Goal: Information Seeking & Learning: Find specific fact

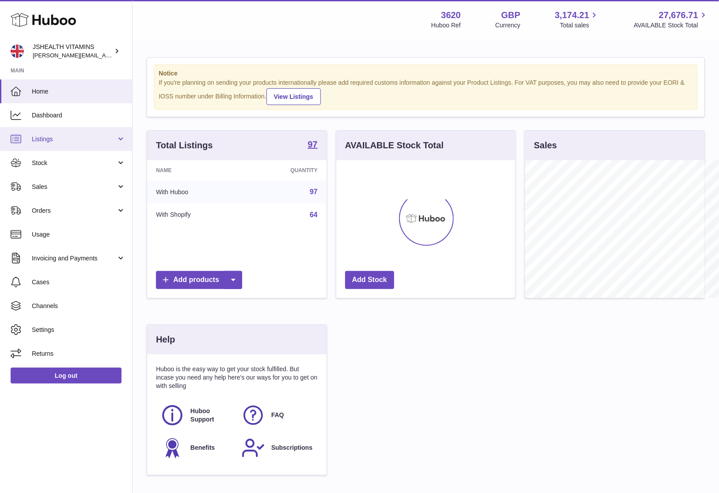
scroll to position [137, 179]
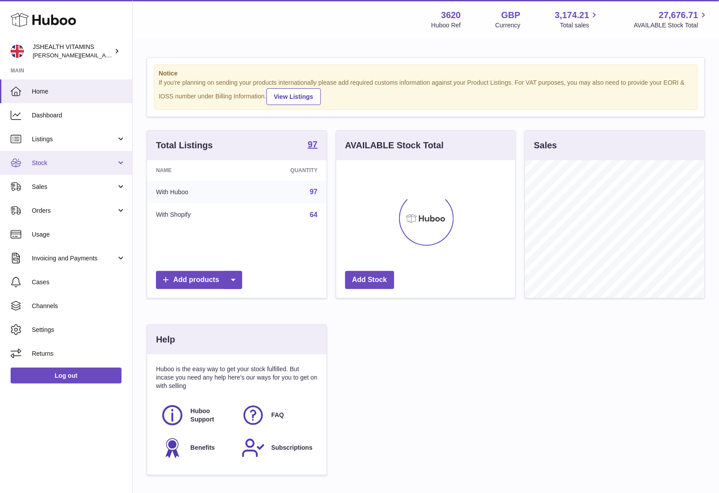
click at [34, 162] on span "Stock" at bounding box center [74, 163] width 84 height 8
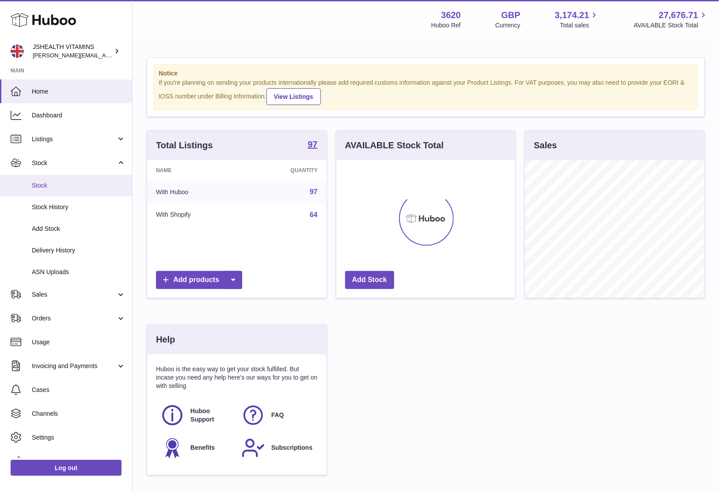
click at [55, 186] on span "Stock" at bounding box center [79, 186] width 94 height 8
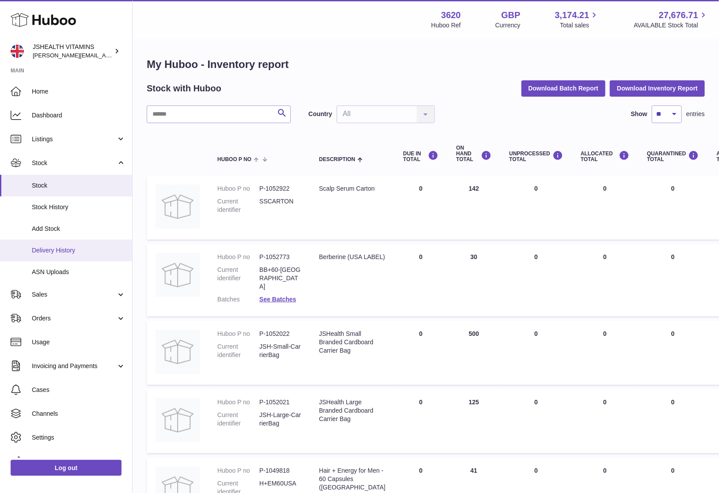
click at [87, 252] on span "Delivery History" at bounding box center [79, 251] width 94 height 8
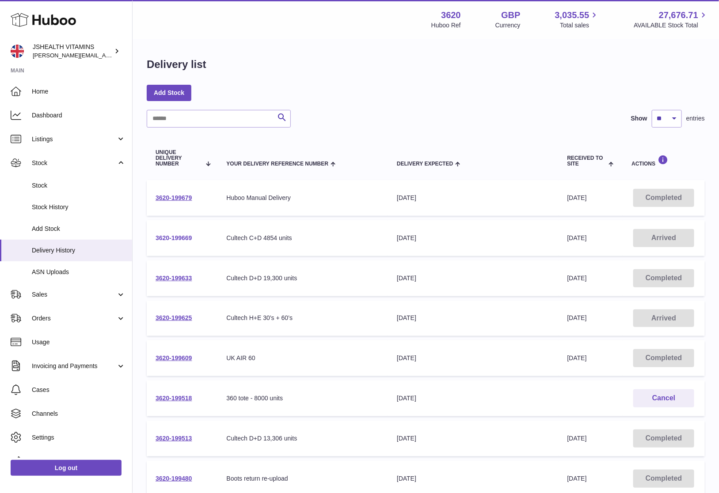
click at [171, 235] on link "3620-199669" at bounding box center [174, 238] width 37 height 7
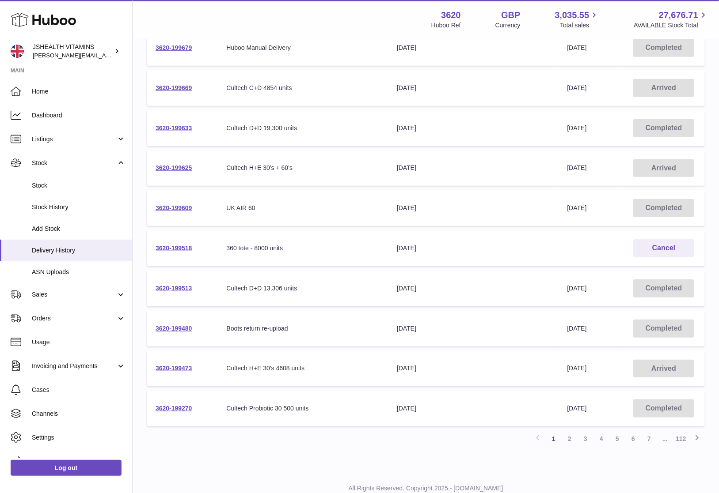
scroll to position [147, 0]
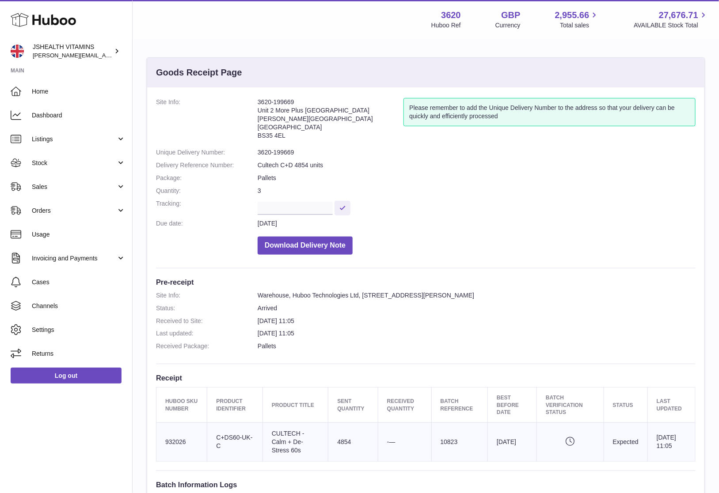
click at [280, 154] on dd "3620-199669" at bounding box center [477, 152] width 438 height 8
copy dl "3620-199669"
click at [277, 151] on dd "3620-199625" at bounding box center [477, 152] width 438 height 8
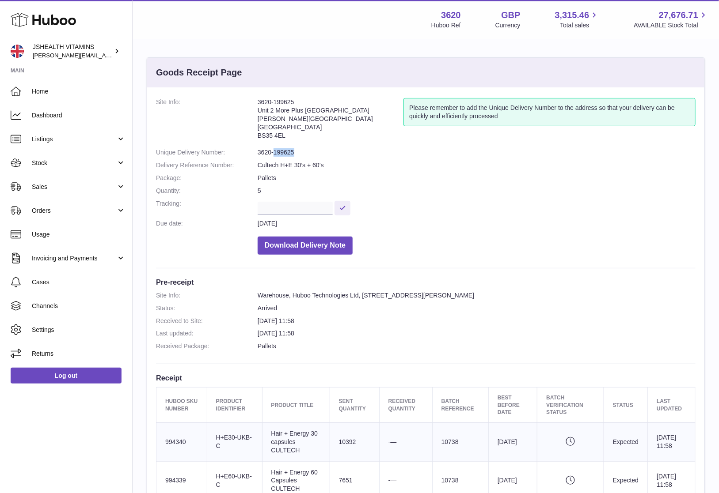
click at [277, 151] on dd "3620-199625" at bounding box center [477, 152] width 438 height 8
copy dl "3620-199625"
click at [289, 156] on dd "3620-199473" at bounding box center [477, 152] width 438 height 8
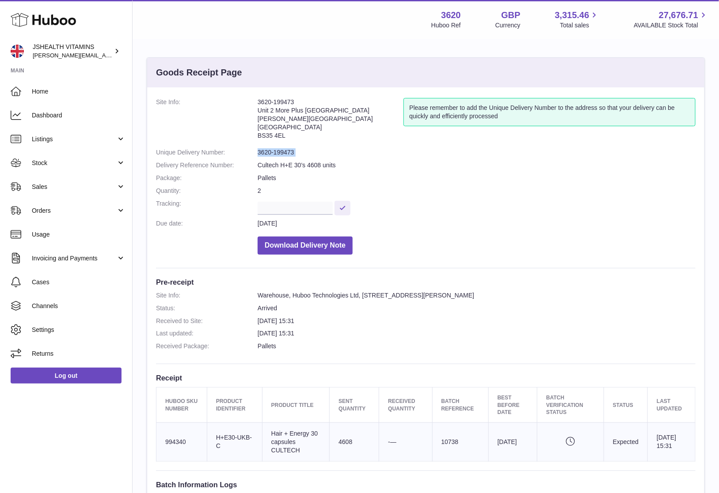
click at [289, 156] on dd "3620-199473" at bounding box center [477, 152] width 438 height 8
copy dl "3620-199473"
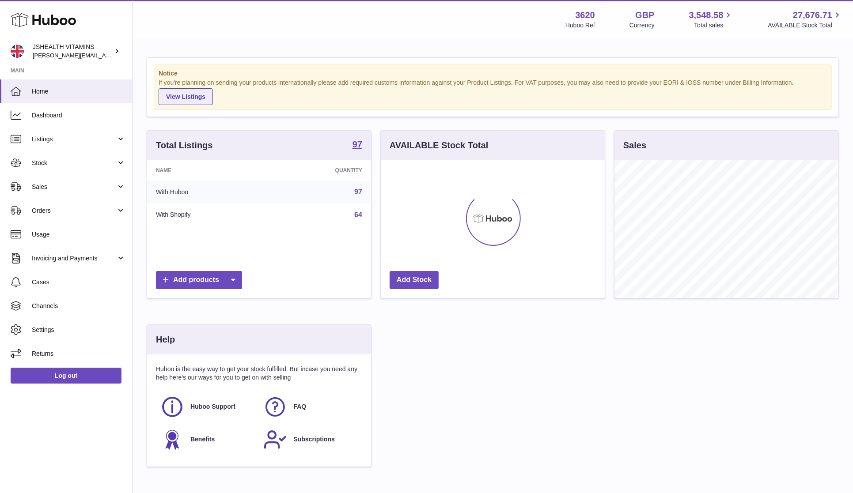
scroll to position [137, 224]
click at [85, 163] on span "Stock" at bounding box center [74, 163] width 84 height 8
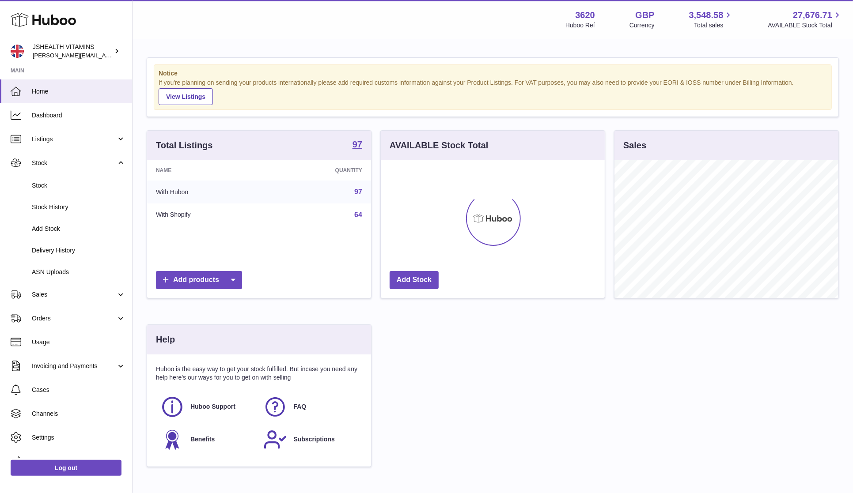
drag, startPoint x: 51, startPoint y: 187, endPoint x: 288, endPoint y: 61, distance: 268.4
click at [51, 187] on span "Stock" at bounding box center [79, 186] width 94 height 8
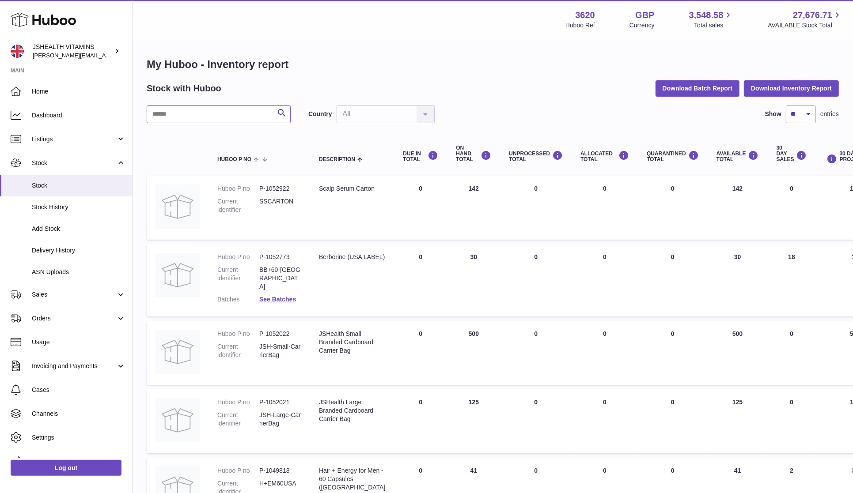
click at [168, 107] on input "text" at bounding box center [219, 115] width 144 height 18
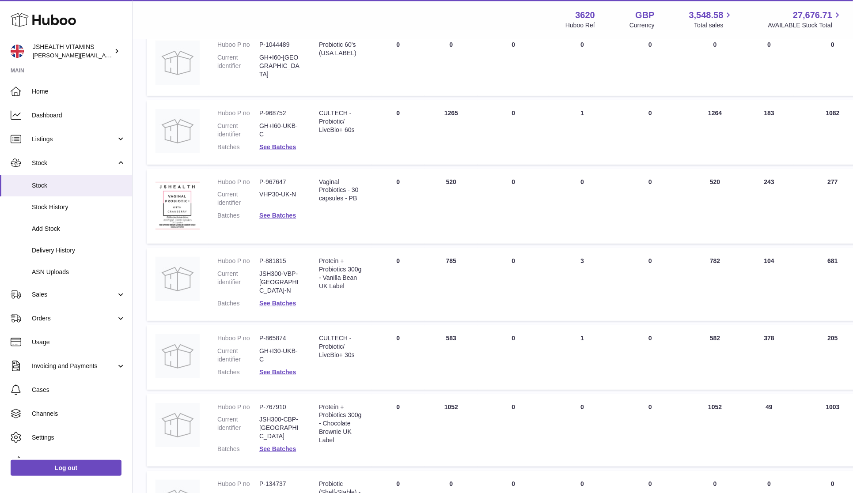
scroll to position [243, 0]
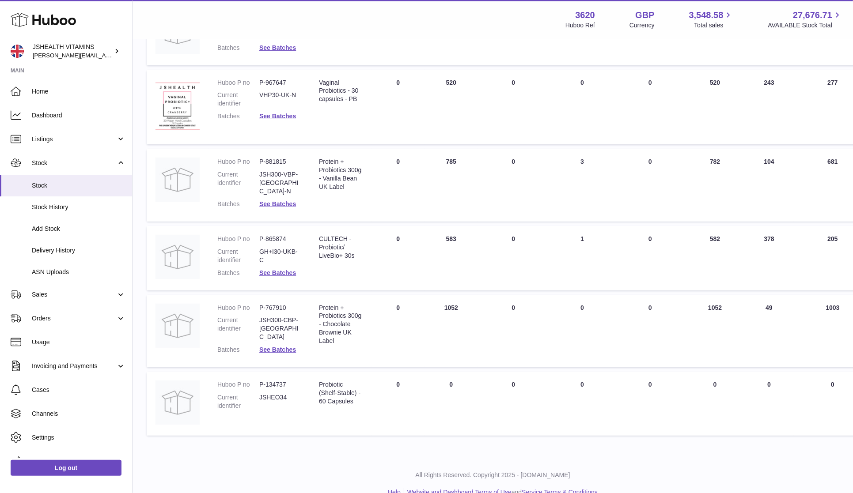
click at [336, 235] on div "CULTECH - Probiotic/ LiveBio+ 30s" at bounding box center [341, 247] width 44 height 25
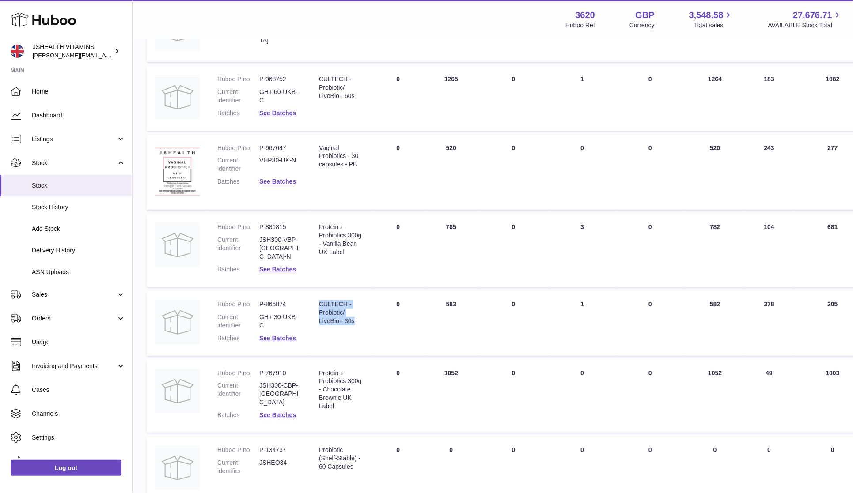
scroll to position [128, 0]
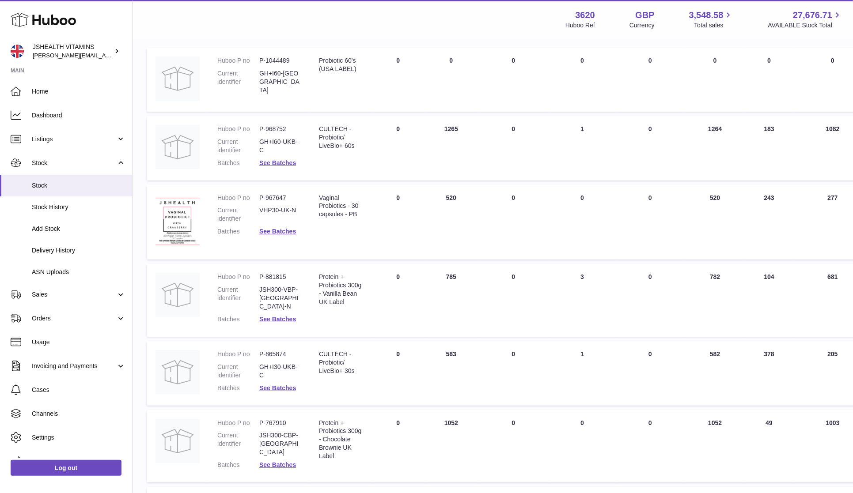
click at [330, 142] on div "CULTECH - Probiotic/ LiveBio+ 60s" at bounding box center [341, 137] width 44 height 25
copy tr "CULTECH - Probiotic/ LiveBio+ 60s"
click at [269, 126] on dd "P-968752" at bounding box center [280, 129] width 42 height 8
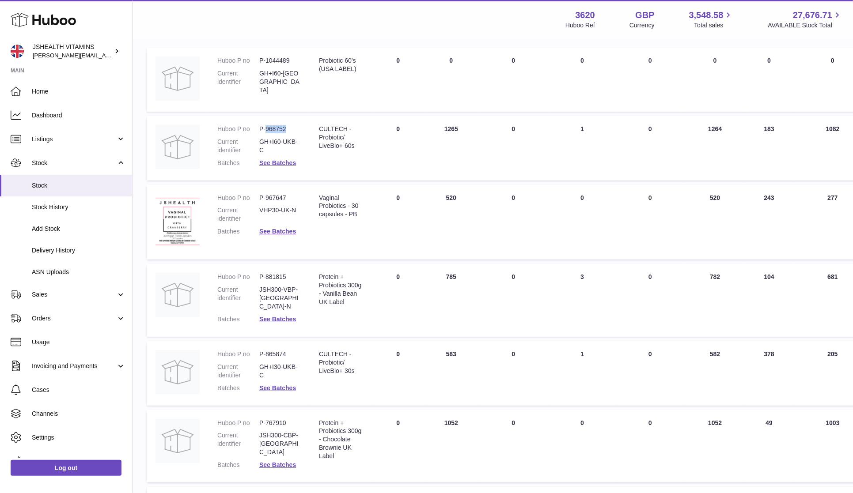
click at [269, 126] on dd "P-968752" at bounding box center [280, 129] width 42 height 8
copy dl "P-968752"
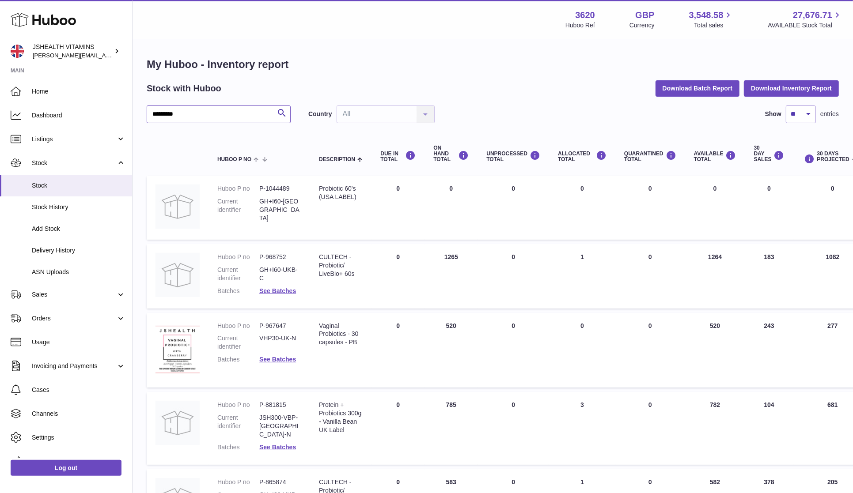
click at [186, 114] on input "*********" at bounding box center [219, 115] width 144 height 18
type input "*****"
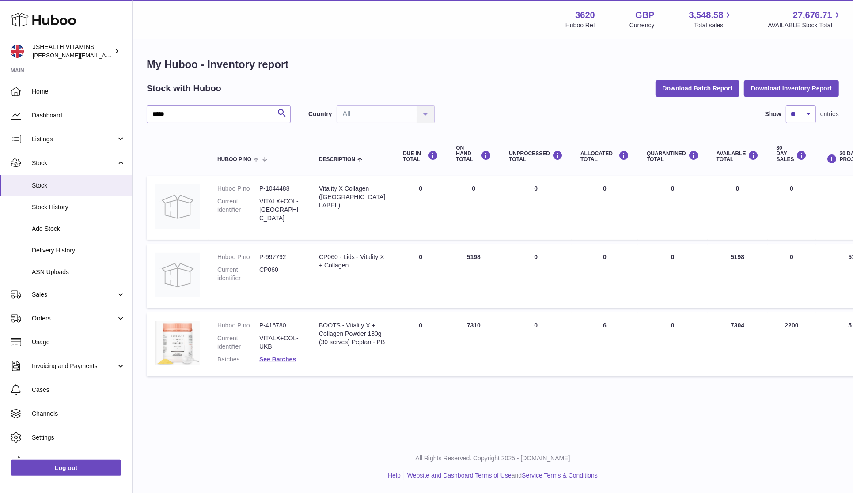
click at [333, 344] on div "BOOTS - Vitality X + Collagen Powder 180g (30 serves) Peptan - PB" at bounding box center [352, 334] width 66 height 25
drag, startPoint x: 333, startPoint y: 344, endPoint x: 552, endPoint y: 307, distance: 221.7
click at [333, 344] on div "BOOTS - Vitality X + Collagen Powder 180g (30 serves) Peptan - PB" at bounding box center [352, 334] width 66 height 25
copy tr "BOOTS - Vitality X + Collagen Powder 180g (30 serves) Peptan - PB"
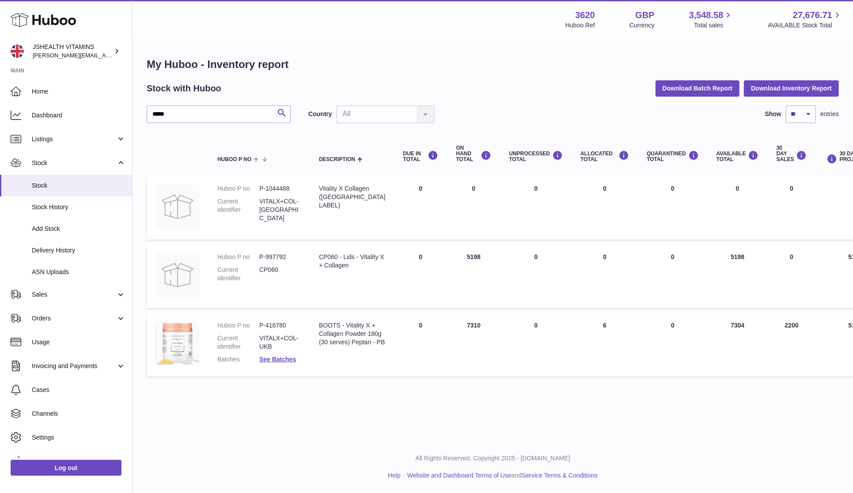
click at [273, 324] on dd "P-416780" at bounding box center [280, 326] width 42 height 8
copy dl "P-416780"
